Goal: Answer question/provide support: Share knowledge or assist other users

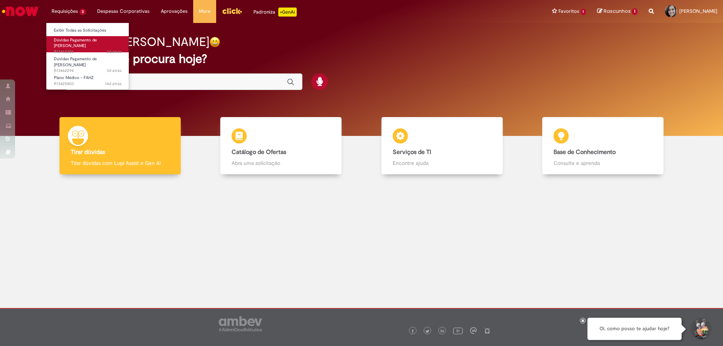
click at [60, 42] on span "Dúvidas Pagamento de [PERSON_NAME]" at bounding box center [75, 43] width 43 height 12
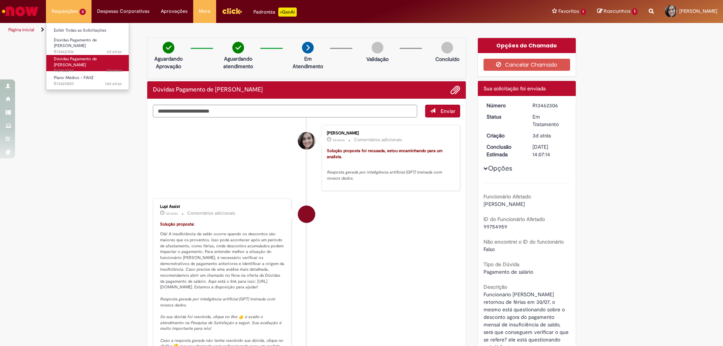
click at [62, 57] on span "Dúvidas Pagamento de [PERSON_NAME]" at bounding box center [75, 62] width 43 height 12
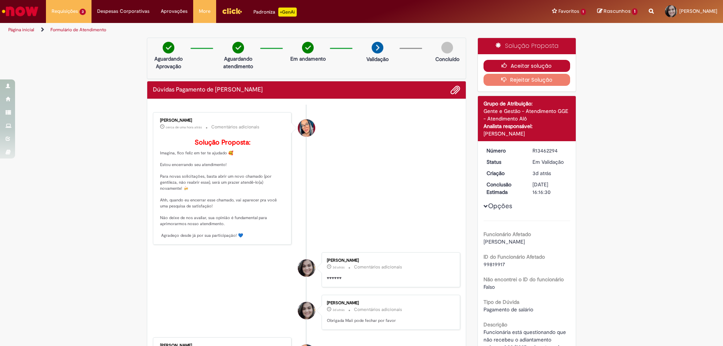
click at [521, 63] on button "Aceitar solução" at bounding box center [526, 66] width 87 height 12
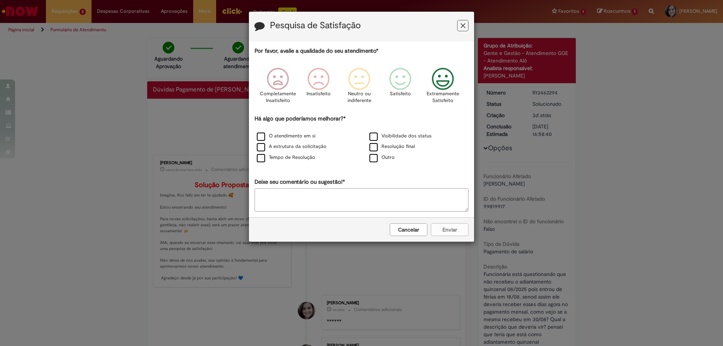
click at [449, 82] on icon "Feedback" at bounding box center [443, 79] width 28 height 23
click at [266, 134] on label "O atendimento em si" at bounding box center [286, 136] width 59 height 7
click at [453, 226] on button "Enviar" at bounding box center [450, 229] width 38 height 13
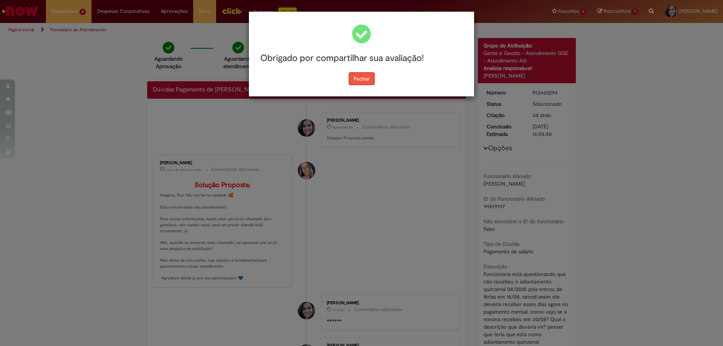
click at [368, 77] on button "Fechar" at bounding box center [362, 78] width 26 height 13
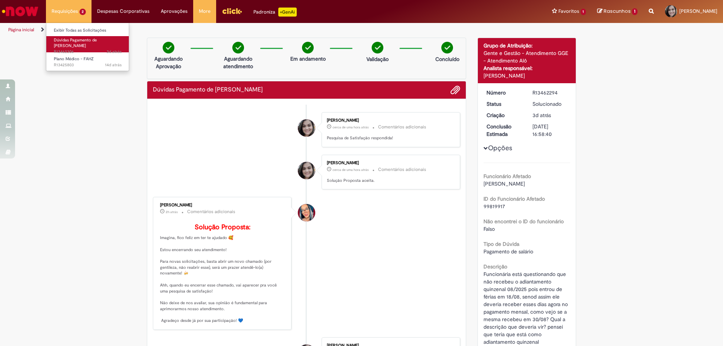
click at [58, 40] on span "Dúvidas Pagamento de [PERSON_NAME]" at bounding box center [75, 43] width 43 height 12
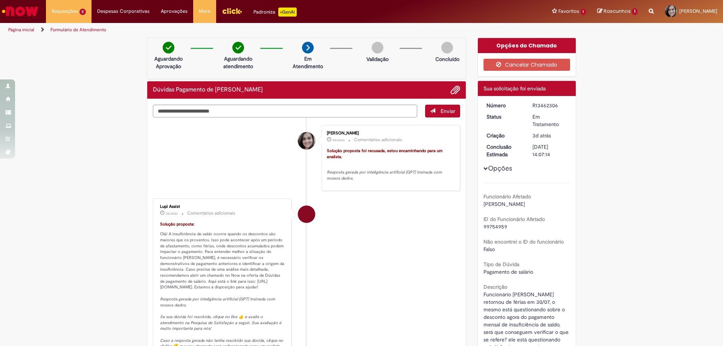
click at [22, 12] on img "Ir para a Homepage" at bounding box center [20, 11] width 39 height 15
